Goal: Browse casually: Explore the website without a specific task or goal

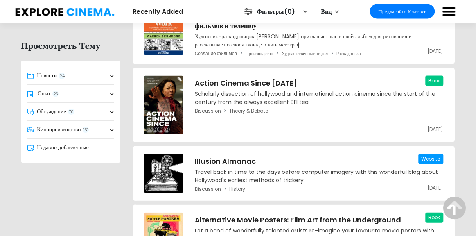
scroll to position [740, 0]
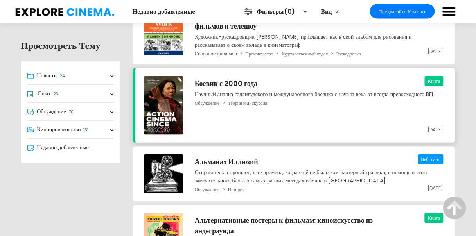
click at [175, 108] on img at bounding box center [163, 105] width 39 height 59
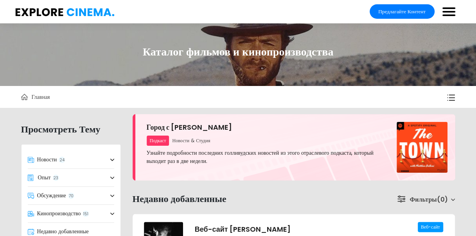
scroll to position [48, 0]
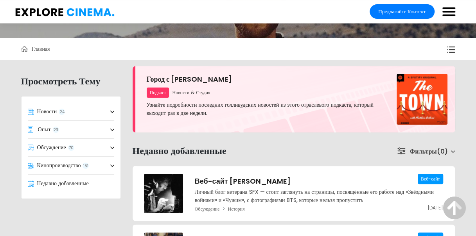
click at [102, 115] on link "Новости 24" at bounding box center [70, 112] width 99 height 18
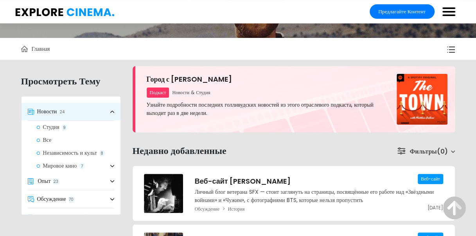
click at [69, 115] on link "Новости 24" at bounding box center [70, 112] width 99 height 18
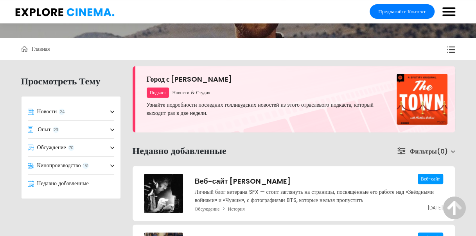
click at [81, 127] on link "Опыт 23" at bounding box center [70, 130] width 99 height 18
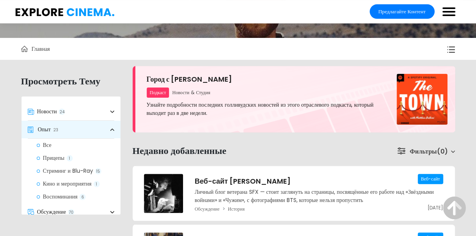
click at [75, 129] on link "Опыт 23" at bounding box center [70, 130] width 99 height 18
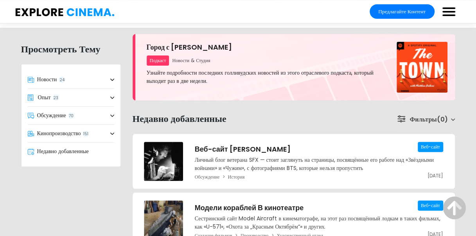
scroll to position [0, 0]
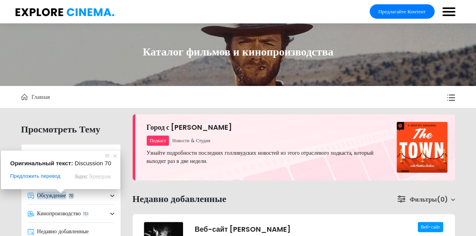
click at [39, 98] on ya-tr-span "Главная" at bounding box center [41, 97] width 18 height 8
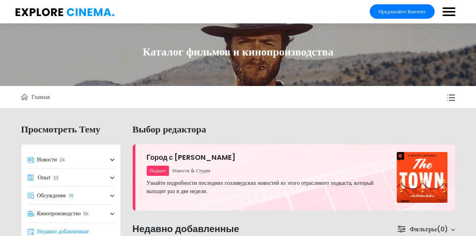
click at [442, 24] on div "Каталог фильмов и кинопроизводства" at bounding box center [238, 54] width 476 height 63
click at [454, 20] on header "About Us Blog FAQs Contact Us Suggest Content Недавно добавленные Topic News 24…" at bounding box center [238, 11] width 476 height 23
click at [445, 10] on label at bounding box center [448, 12] width 13 height 11
click at [445, 10] on input "checkbox" at bounding box center [448, 8] width 16 height 13
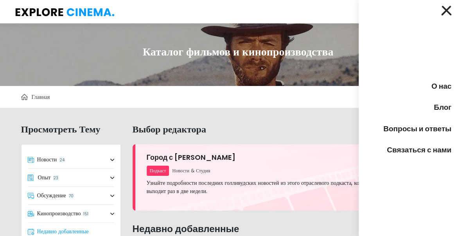
click at [443, 14] on span at bounding box center [445, 10] width 10 height 10
click at [443, 14] on input "checkbox" at bounding box center [448, 8] width 16 height 13
checkbox input "false"
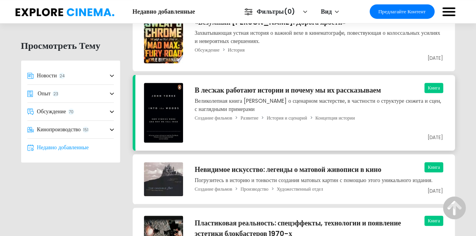
scroll to position [1630, 0]
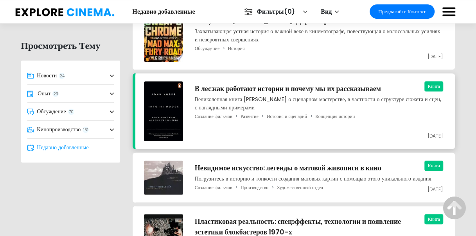
click at [435, 81] on span "Книга" at bounding box center [433, 86] width 18 height 10
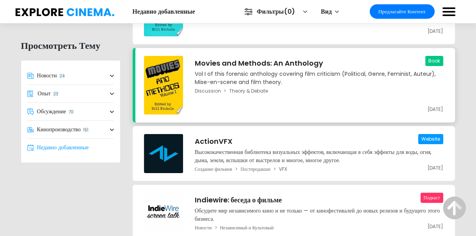
scroll to position [2753, 0]
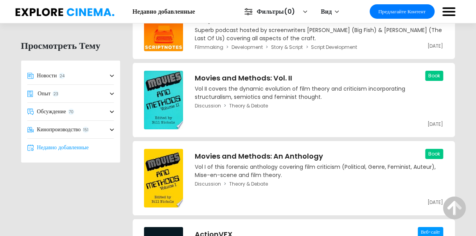
click at [60, 112] on ya-tr-span "Обсуждение" at bounding box center [51, 111] width 29 height 8
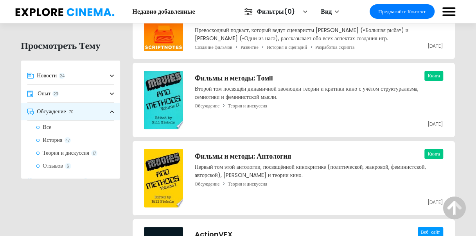
click at [64, 143] on link "История 47" at bounding box center [75, 140] width 90 height 13
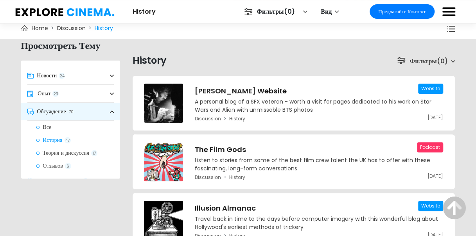
scroll to position [62, 0]
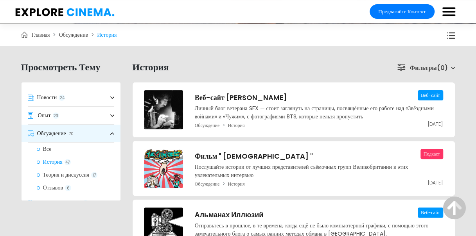
click at [55, 130] on ya-tr-span "Обсуждение" at bounding box center [51, 133] width 29 height 8
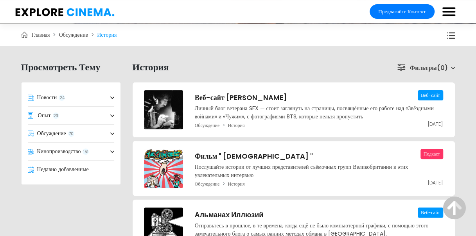
click at [53, 114] on link "Опыт 23" at bounding box center [70, 116] width 99 height 18
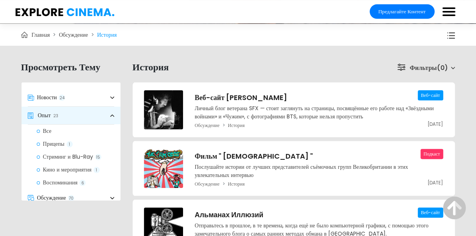
click at [55, 146] on ya-tr-span "Прицепы" at bounding box center [53, 144] width 21 height 8
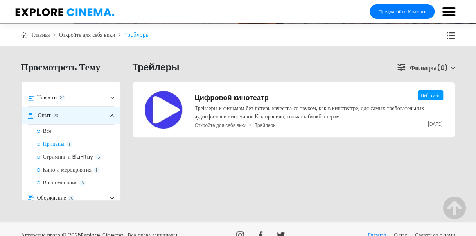
click at [87, 36] on ya-tr-span "Откройте для себя вики" at bounding box center [87, 35] width 56 height 8
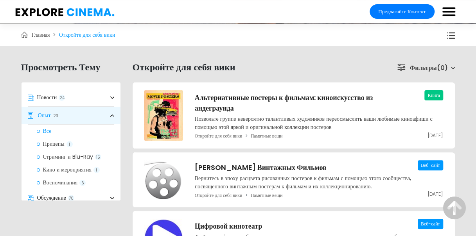
click at [49, 36] on ya-tr-span "Главная" at bounding box center [41, 35] width 18 height 8
